Goal: Transaction & Acquisition: Purchase product/service

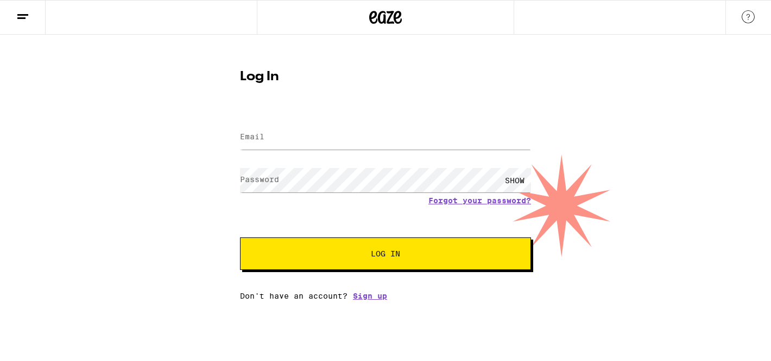
drag, startPoint x: 319, startPoint y: 111, endPoint x: 316, endPoint y: 121, distance: 10.5
click at [319, 116] on form "Email Email Password Password SHOW Forgot your password? Log In" at bounding box center [385, 191] width 291 height 160
click at [295, 132] on input "Email" at bounding box center [385, 137] width 291 height 24
type input "[EMAIL_ADDRESS][DOMAIN_NAME]"
click at [352, 258] on span "Log In" at bounding box center [385, 254] width 203 height 8
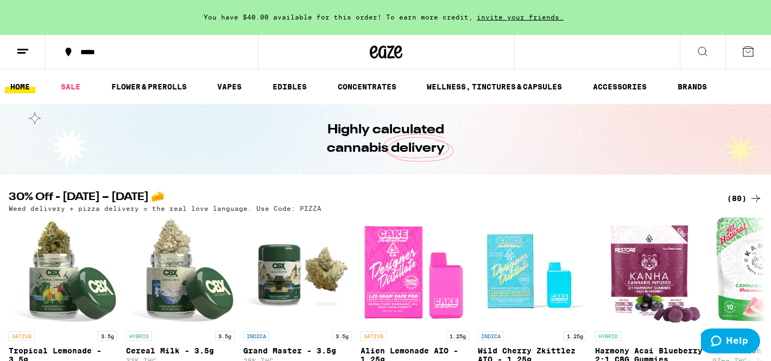
click at [293, 21] on span "You have $40.00 available for this order! To earn more credit," at bounding box center [338, 17] width 269 height 7
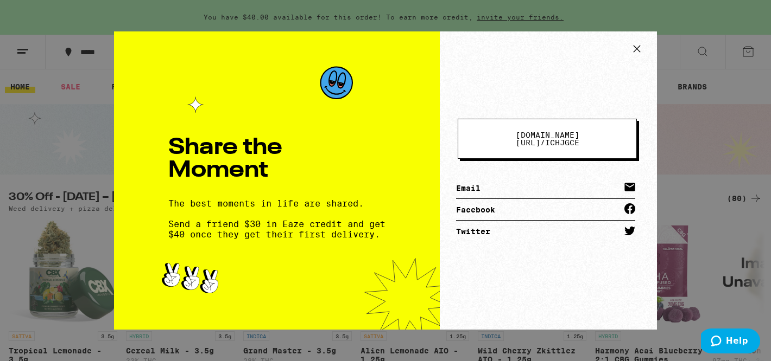
click at [637, 58] on button at bounding box center [636, 50] width 23 height 20
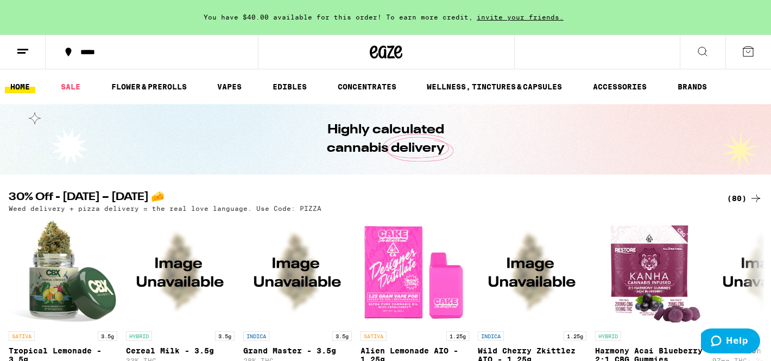
click at [91, 55] on div "*****" at bounding box center [158, 52] width 167 height 8
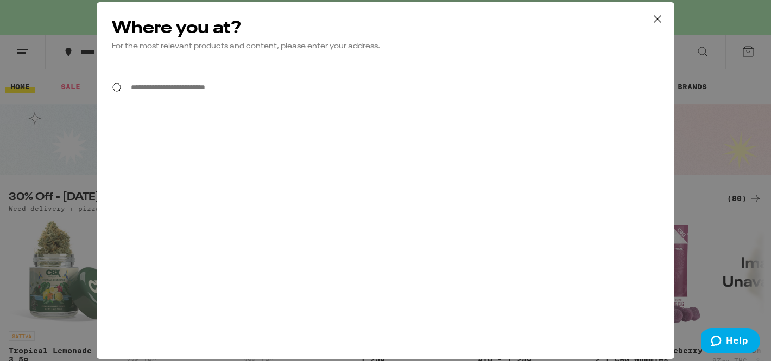
click at [199, 86] on input "**********" at bounding box center [385, 88] width 577 height 42
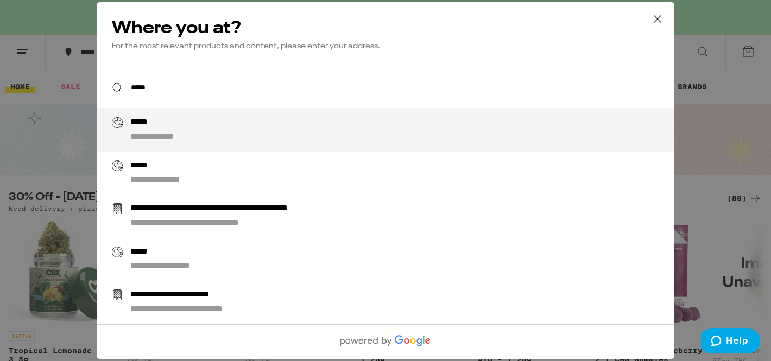
click at [183, 132] on div "**********" at bounding box center [407, 130] width 554 height 26
type input "**********"
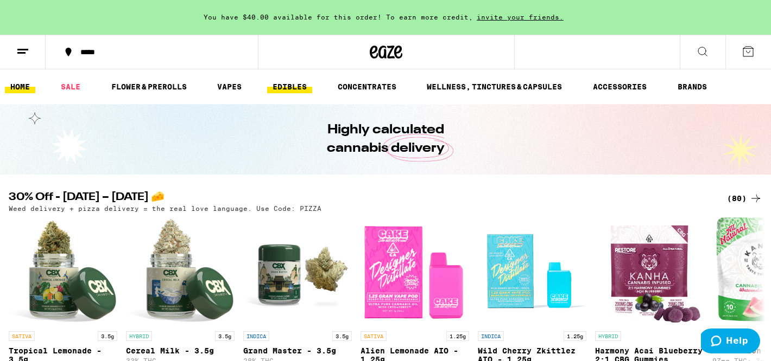
click at [298, 84] on link "EDIBLES" at bounding box center [289, 86] width 45 height 13
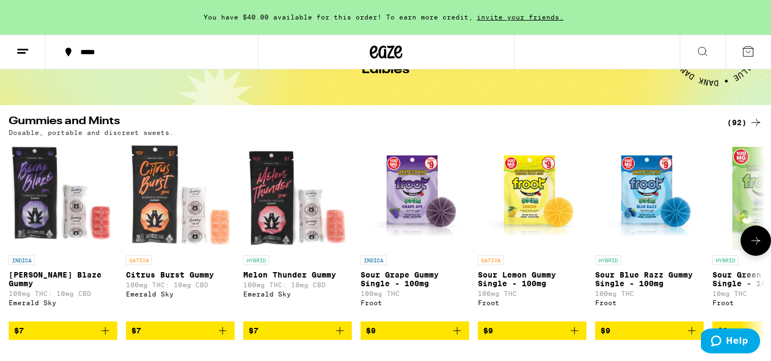
scroll to position [87, 0]
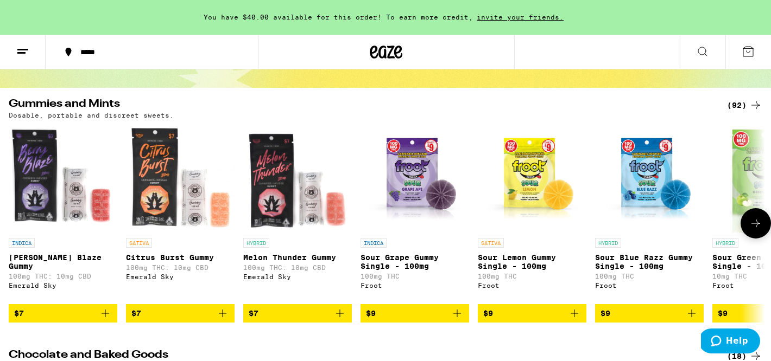
click at [757, 224] on icon at bounding box center [755, 223] width 13 height 13
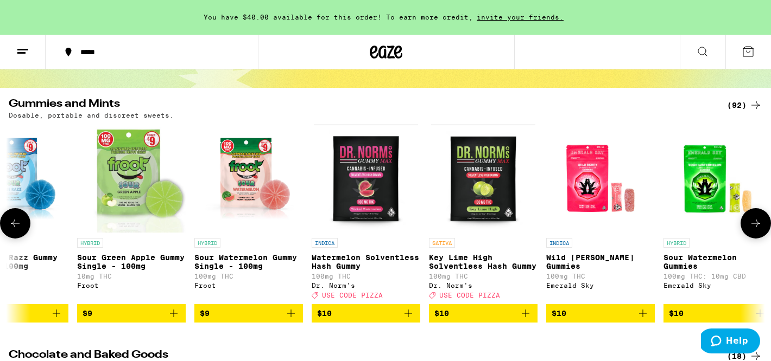
click at [749, 224] on icon at bounding box center [755, 223] width 13 height 13
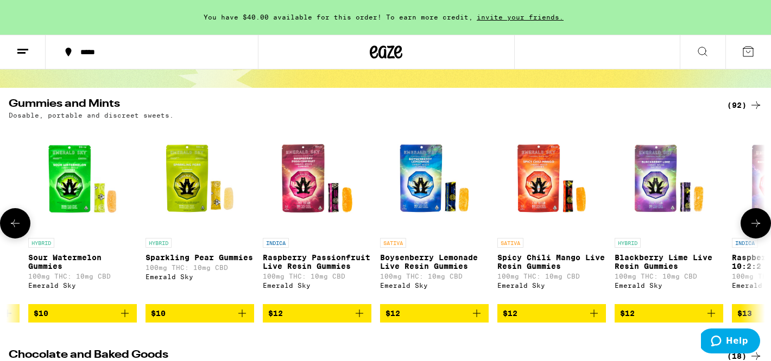
click at [749, 224] on icon at bounding box center [755, 223] width 13 height 13
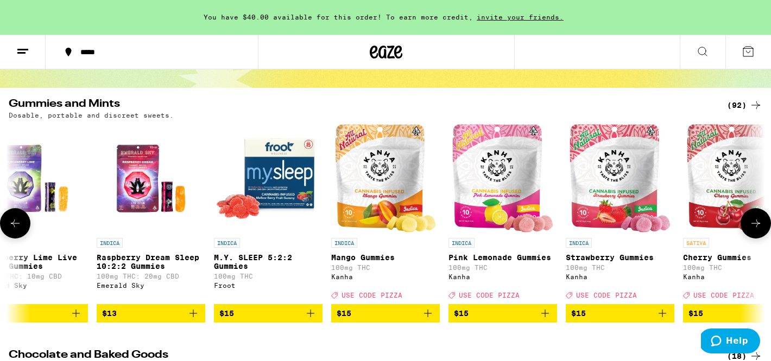
click at [749, 224] on icon at bounding box center [755, 223] width 13 height 13
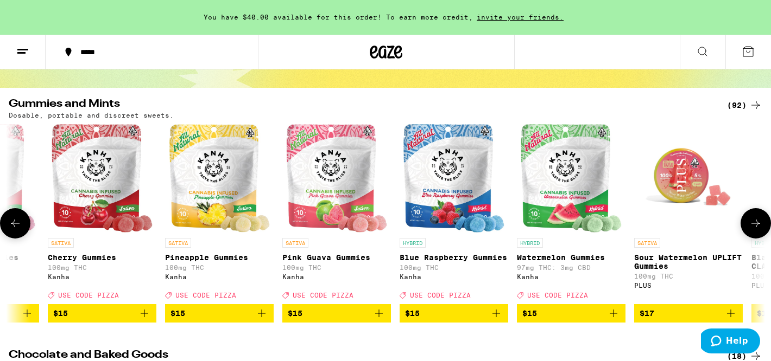
click at [749, 224] on icon at bounding box center [755, 223] width 13 height 13
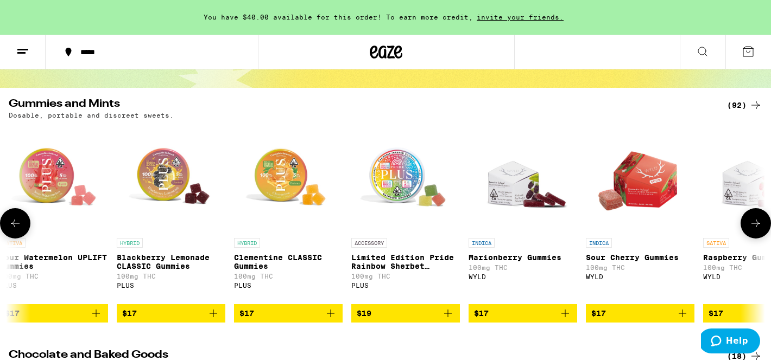
scroll to position [0, 3175]
click at [749, 224] on icon at bounding box center [755, 223] width 13 height 13
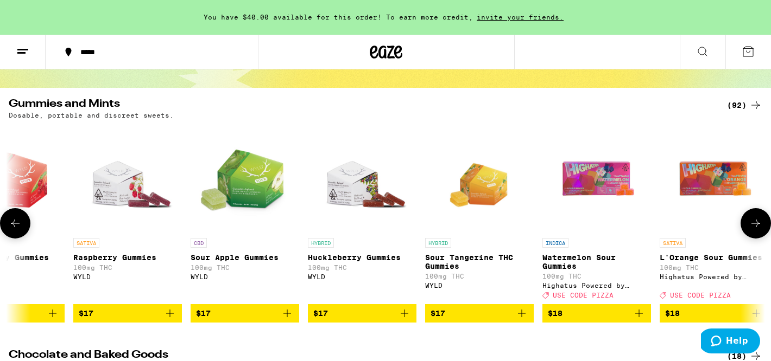
scroll to position [0, 3810]
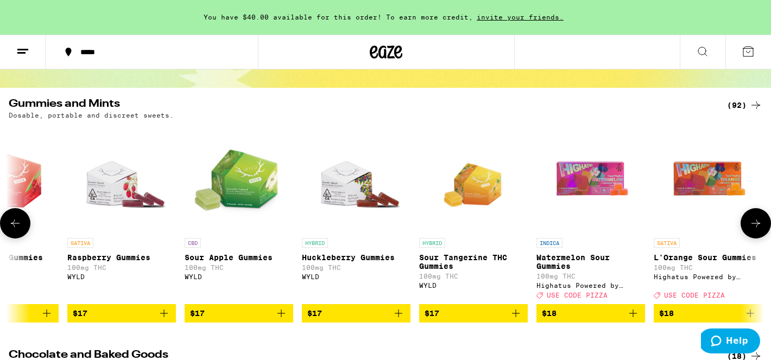
click at [401, 316] on icon "Add to bag" at bounding box center [398, 313] width 13 height 13
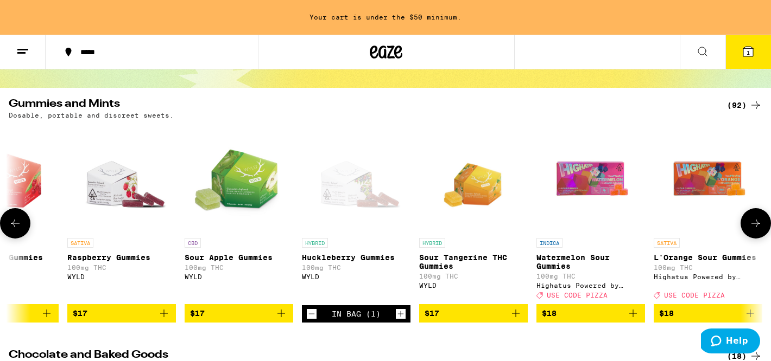
click at [401, 316] on icon "Increment" at bounding box center [401, 314] width 10 height 13
click at [401, 317] on icon "Increment" at bounding box center [401, 315] width 6 height 6
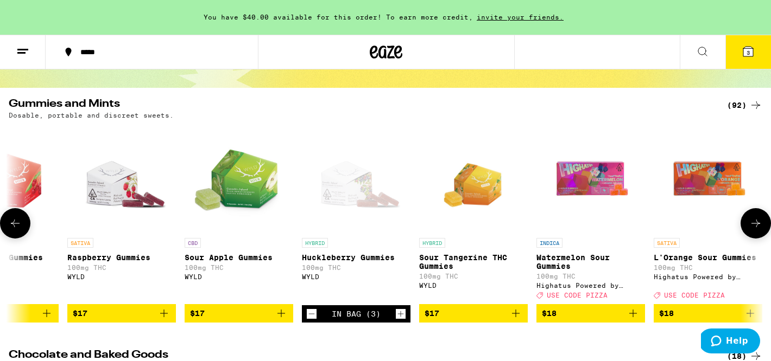
click at [401, 317] on icon "Increment" at bounding box center [401, 315] width 6 height 6
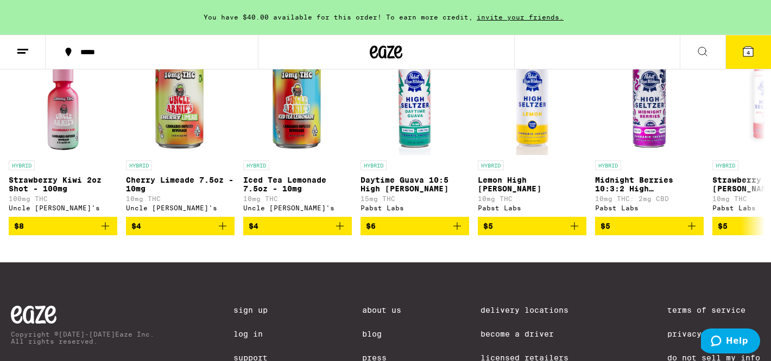
scroll to position [667, 0]
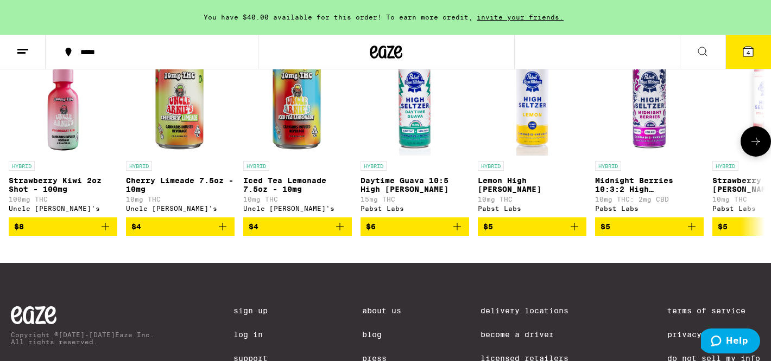
click at [452, 233] on icon "Add to bag" at bounding box center [456, 226] width 13 height 13
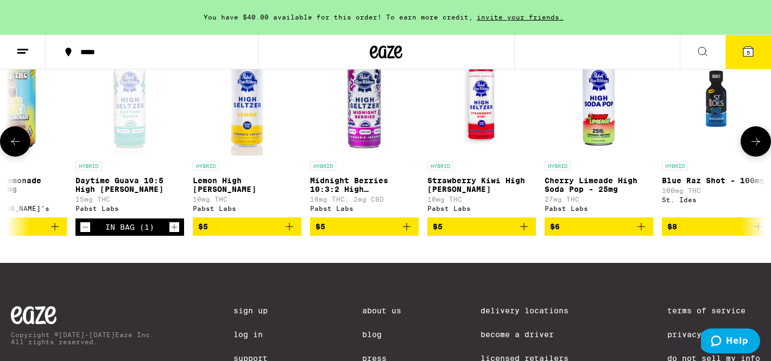
scroll to position [0, 286]
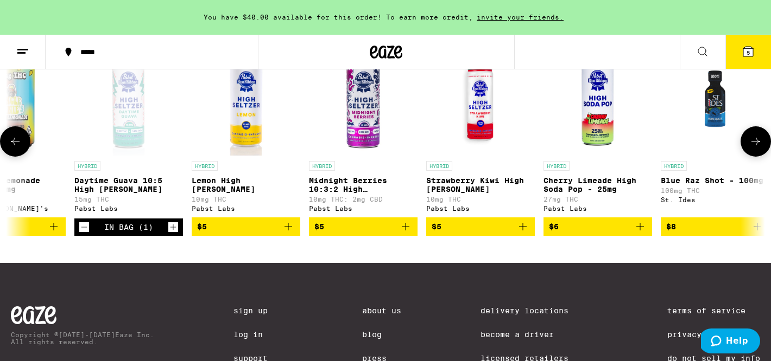
click at [524, 231] on icon "Add to bag" at bounding box center [523, 227] width 8 height 8
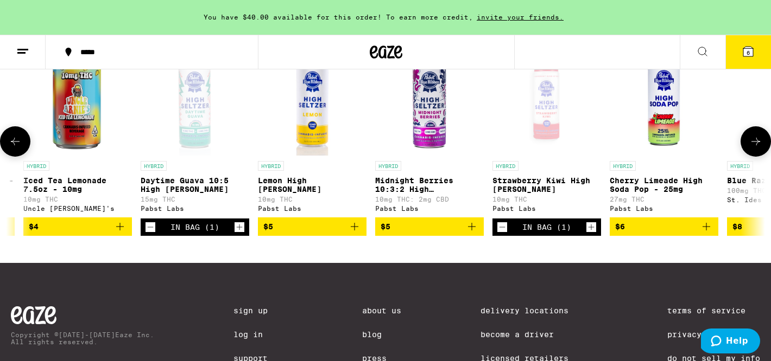
scroll to position [0, 215]
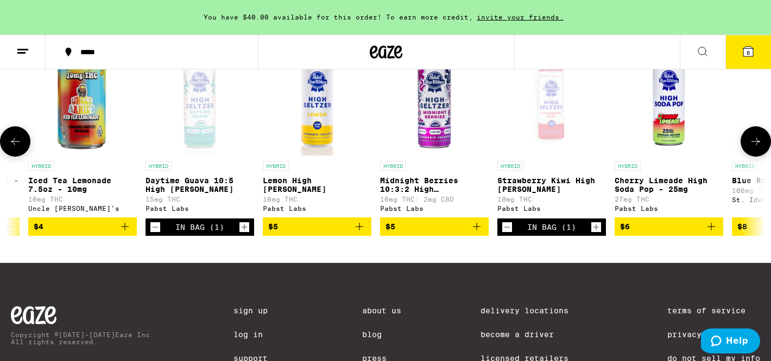
click at [355, 233] on icon "Add to bag" at bounding box center [359, 226] width 13 height 13
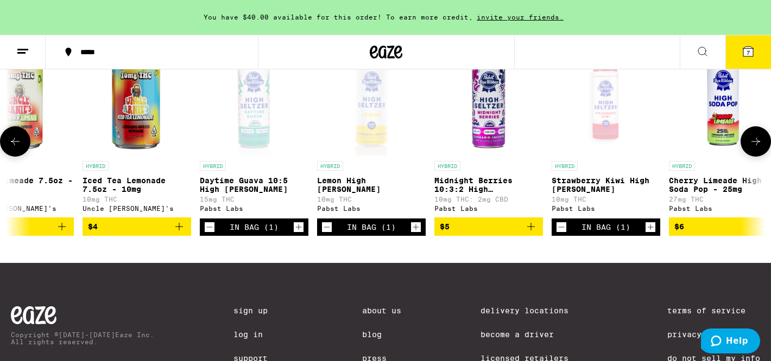
scroll to position [0, 157]
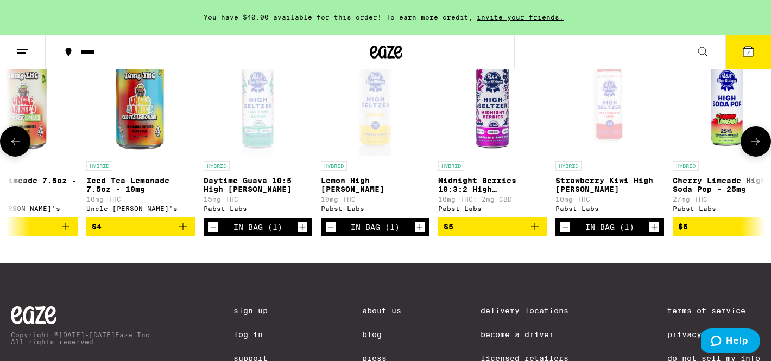
click at [301, 234] on icon "Increment" at bounding box center [302, 227] width 10 height 13
click at [742, 55] on icon at bounding box center [747, 51] width 13 height 13
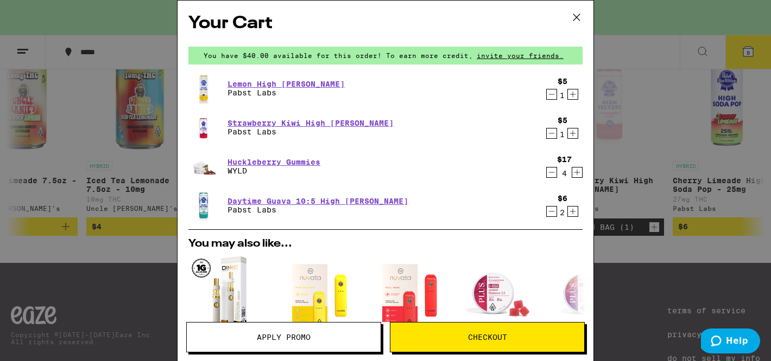
click at [478, 340] on span "Checkout" at bounding box center [487, 338] width 39 height 8
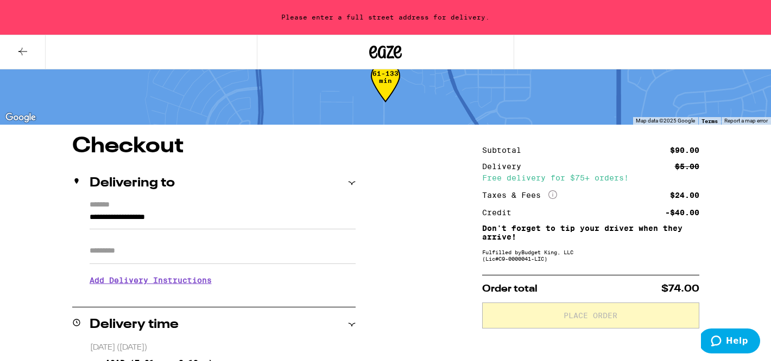
scroll to position [42, 0]
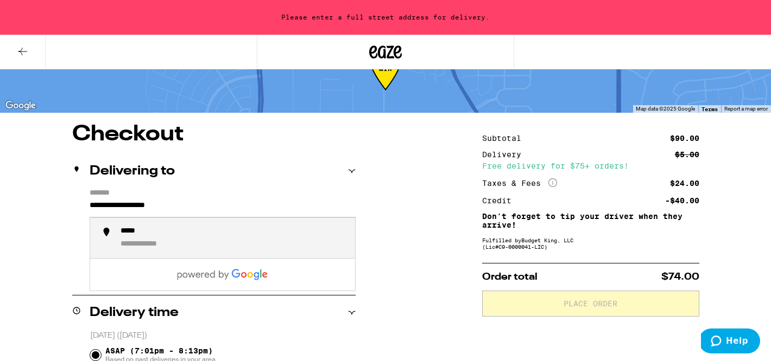
click at [209, 205] on input "**********" at bounding box center [223, 208] width 266 height 18
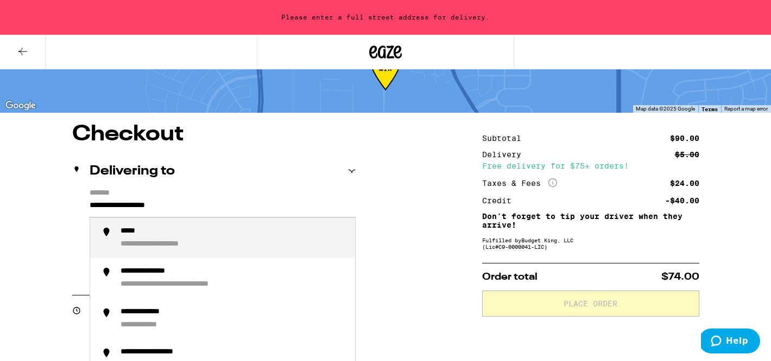
drag, startPoint x: 209, startPoint y: 205, endPoint x: 78, endPoint y: 198, distance: 131.5
click at [78, 198] on div "**********" at bounding box center [213, 236] width 283 height 94
click at [146, 252] on li "**********" at bounding box center [222, 238] width 265 height 41
type input "**********"
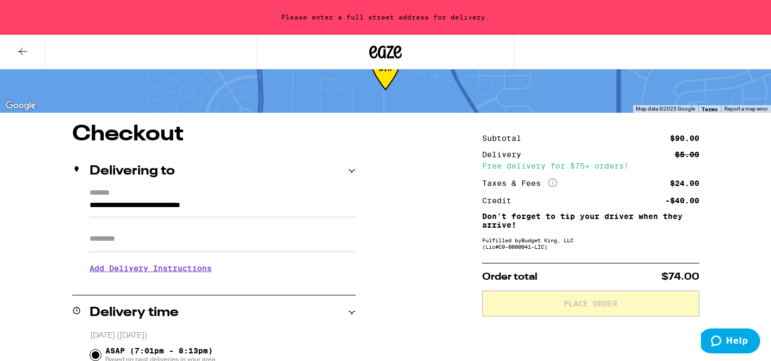
scroll to position [8, 0]
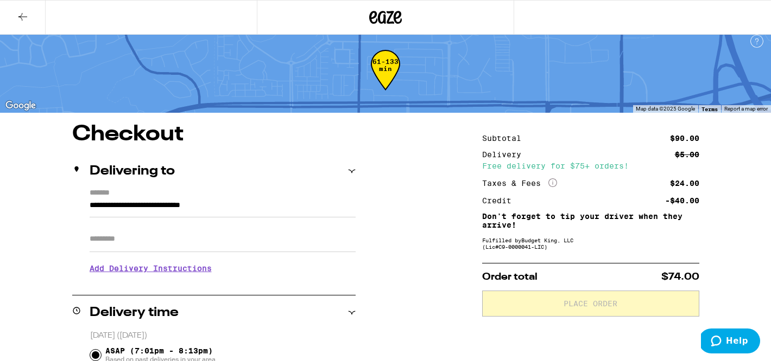
click at [144, 274] on h3 "Add Delivery Instructions" at bounding box center [223, 268] width 266 height 25
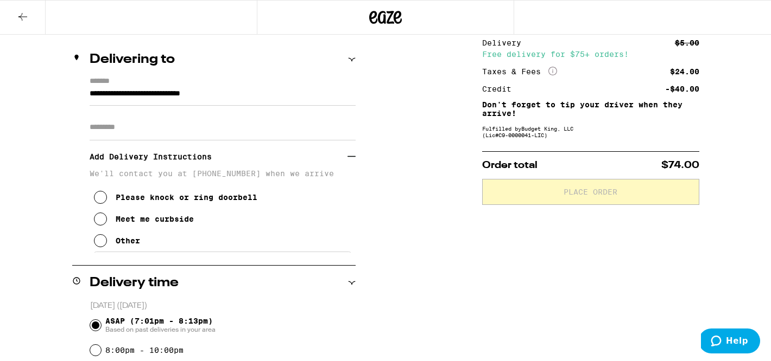
scroll to position [120, 0]
click at [117, 245] on div "Other" at bounding box center [128, 240] width 24 height 9
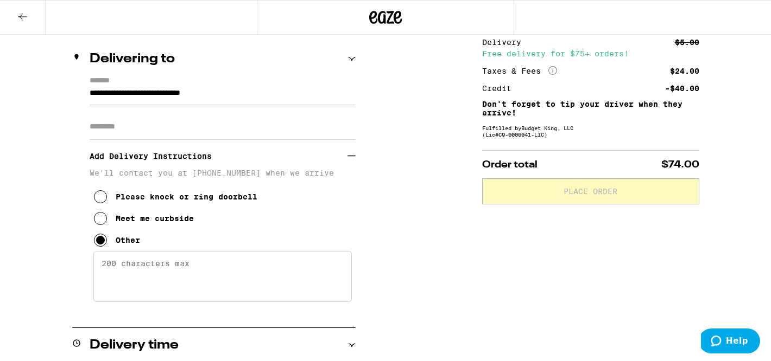
click at [129, 274] on textarea "Enter any other delivery instructions you want driver to know" at bounding box center [222, 276] width 258 height 51
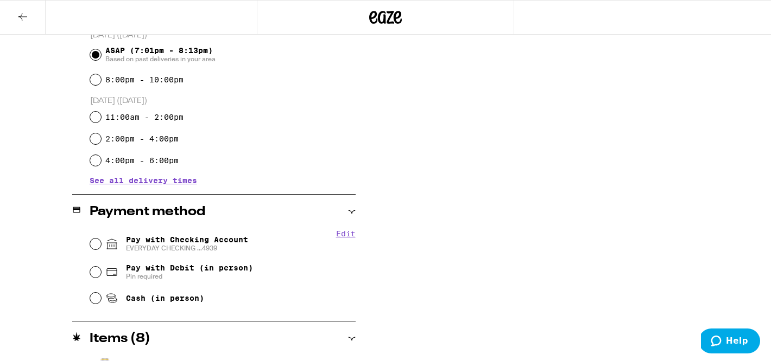
scroll to position [457, 0]
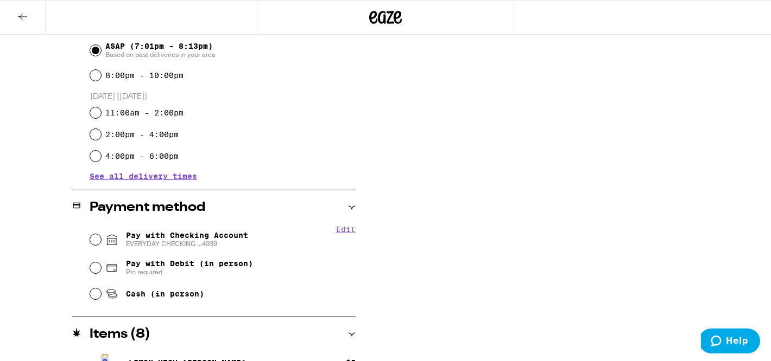
type textarea "gate code is #5050"
click at [171, 244] on span "EVERYDAY CHECKING ...4939" at bounding box center [187, 244] width 122 height 9
click at [101, 244] on input "Pay with Checking Account EVERYDAY CHECKING ...4939" at bounding box center [95, 239] width 11 height 11
radio input "true"
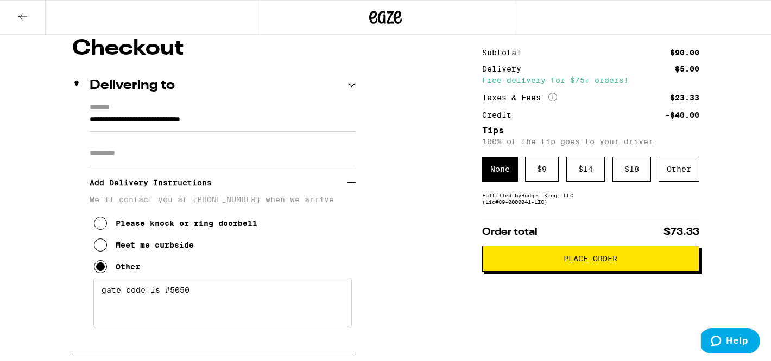
scroll to position [94, 0]
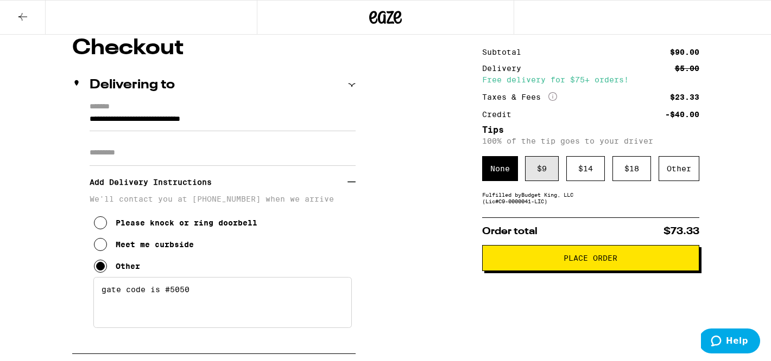
click at [547, 181] on div "$ 9" at bounding box center [542, 168] width 34 height 25
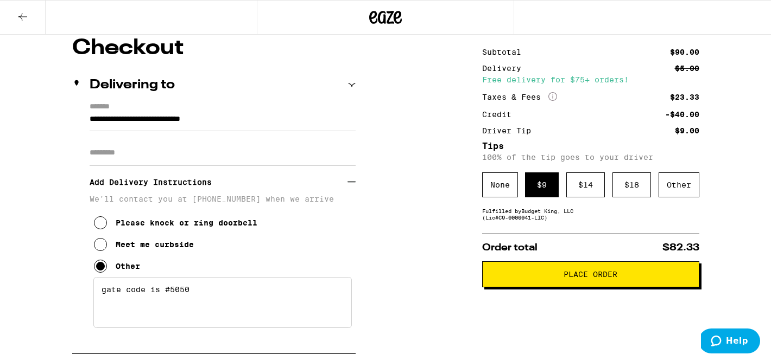
click at [550, 275] on span "Place Order" at bounding box center [590, 275] width 199 height 8
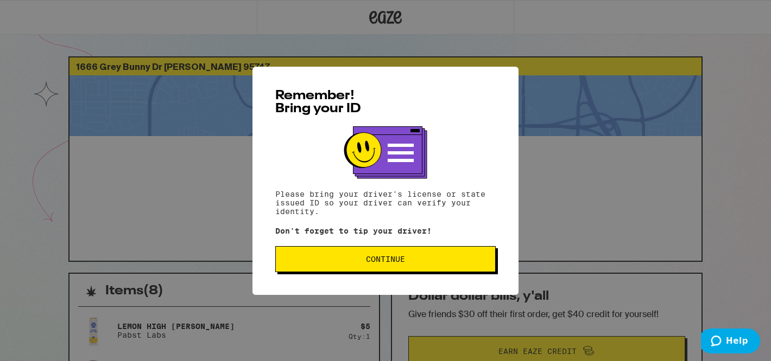
click at [448, 268] on button "Continue" at bounding box center [385, 259] width 220 height 26
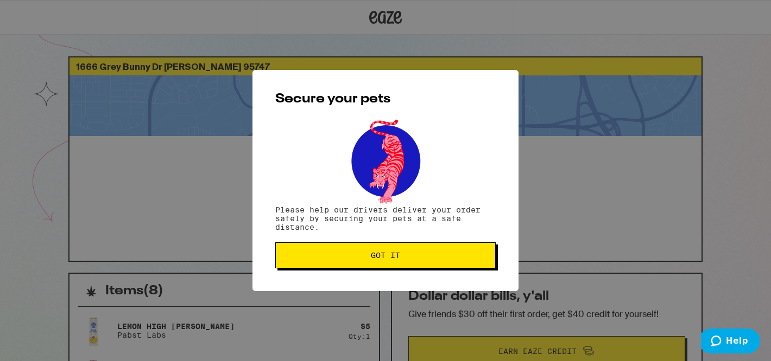
click at [448, 268] on button "Got it" at bounding box center [385, 256] width 220 height 26
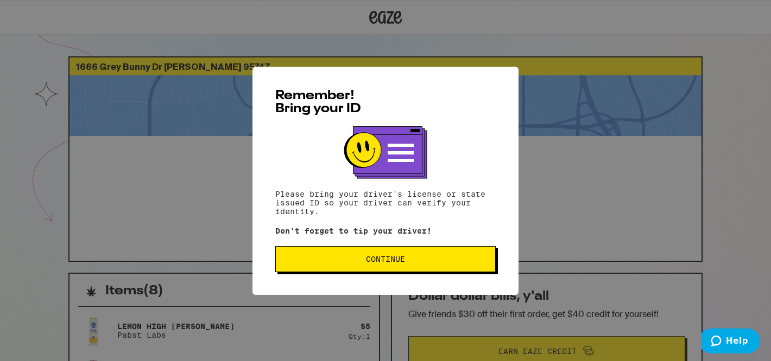
click at [363, 259] on span "Continue" at bounding box center [385, 260] width 202 height 8
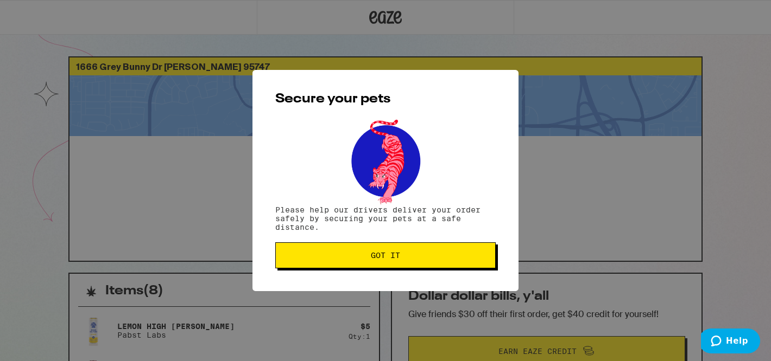
click at [363, 259] on span "Got it" at bounding box center [385, 256] width 202 height 8
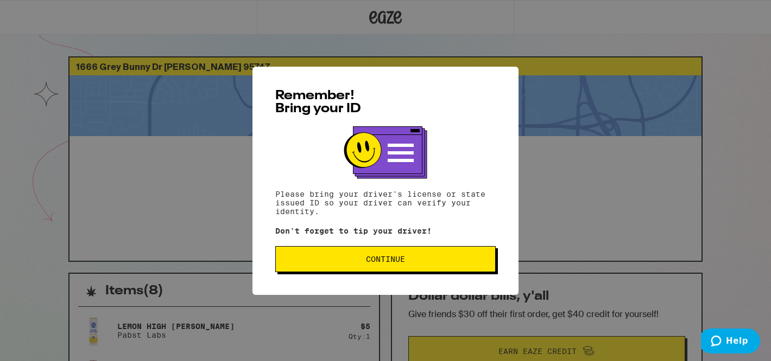
click at [384, 260] on span "Continue" at bounding box center [385, 260] width 39 height 8
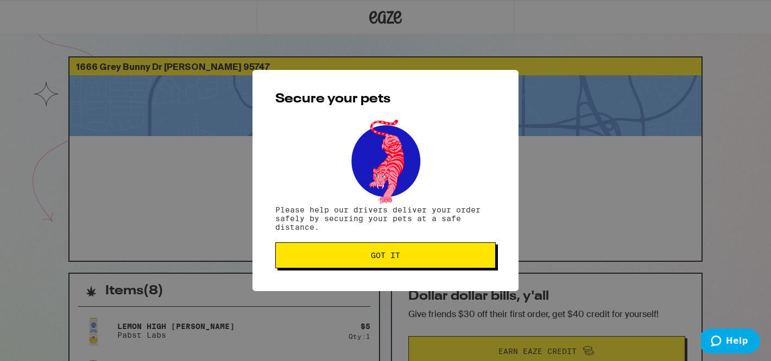
click at [384, 259] on span "Got it" at bounding box center [385, 256] width 29 height 8
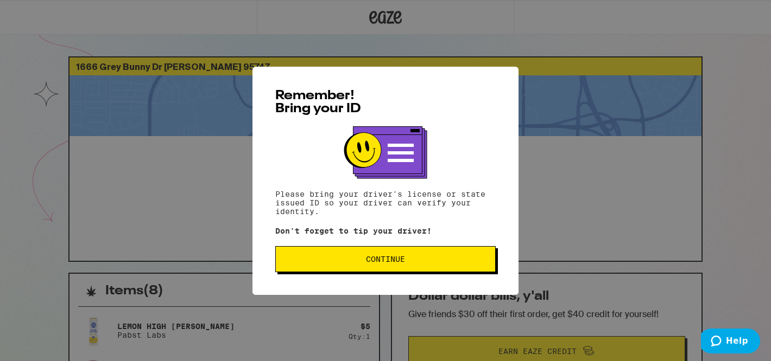
click at [383, 255] on button "Continue" at bounding box center [385, 259] width 220 height 26
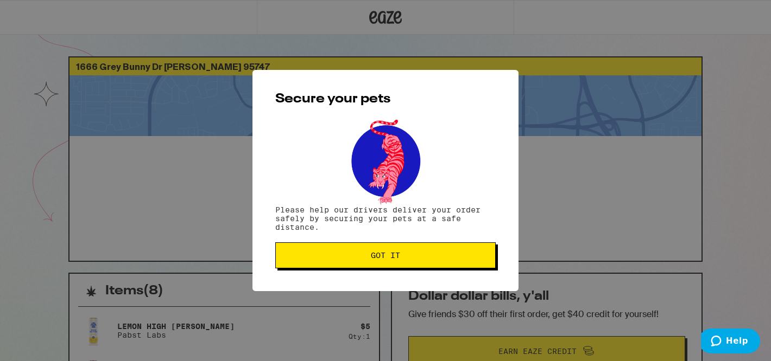
click at [383, 255] on span "Got it" at bounding box center [385, 256] width 29 height 8
